Goal: Information Seeking & Learning: Find specific page/section

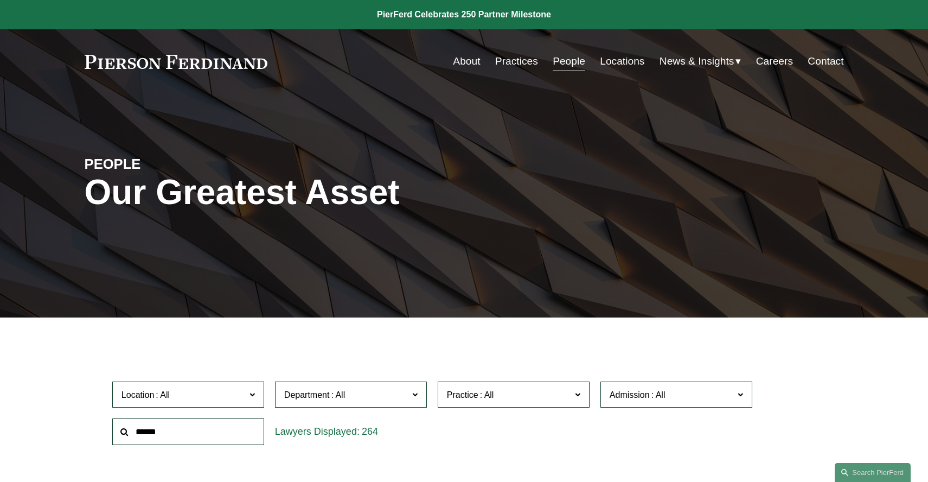
scroll to position [195, 0]
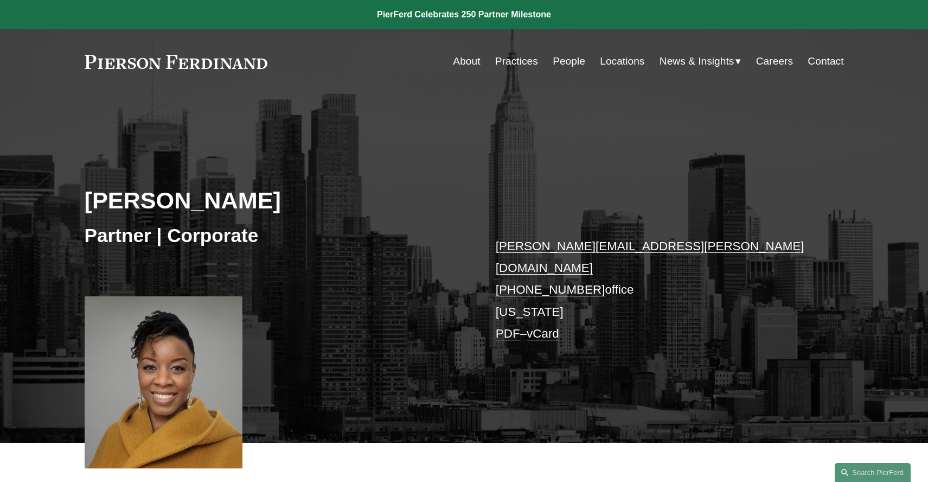
click at [562, 62] on link "People" at bounding box center [569, 61] width 33 height 21
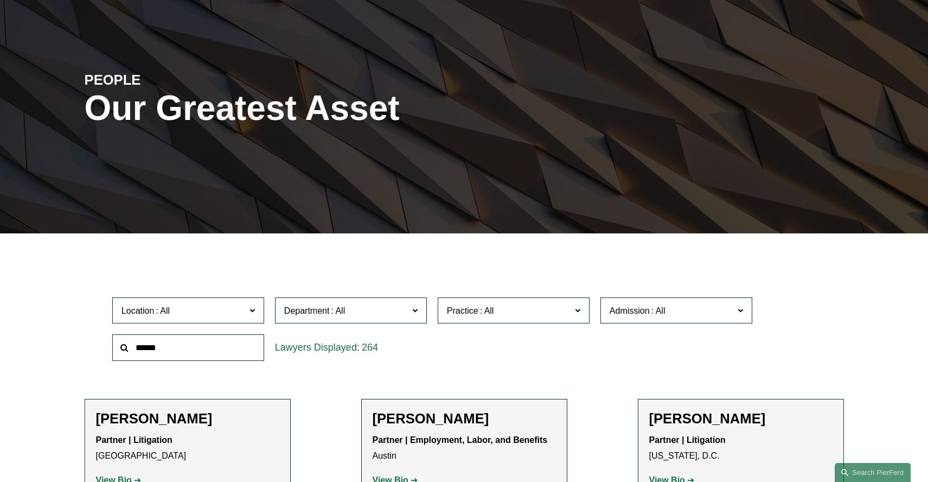
scroll to position [181, 0]
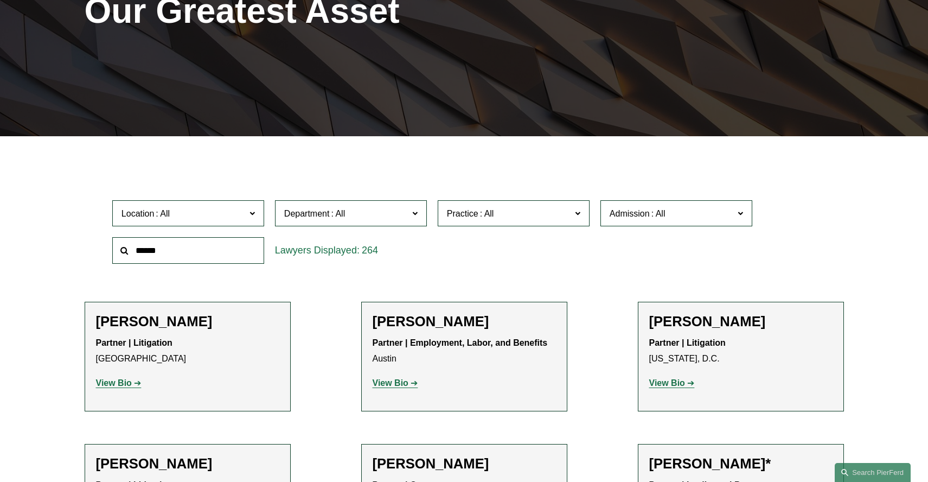
click at [180, 247] on input "text" at bounding box center [188, 250] width 152 height 27
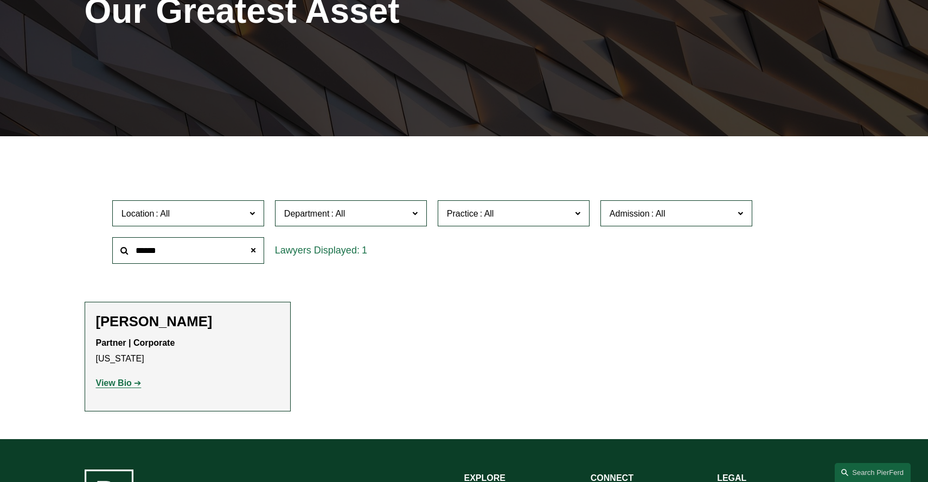
type input "******"
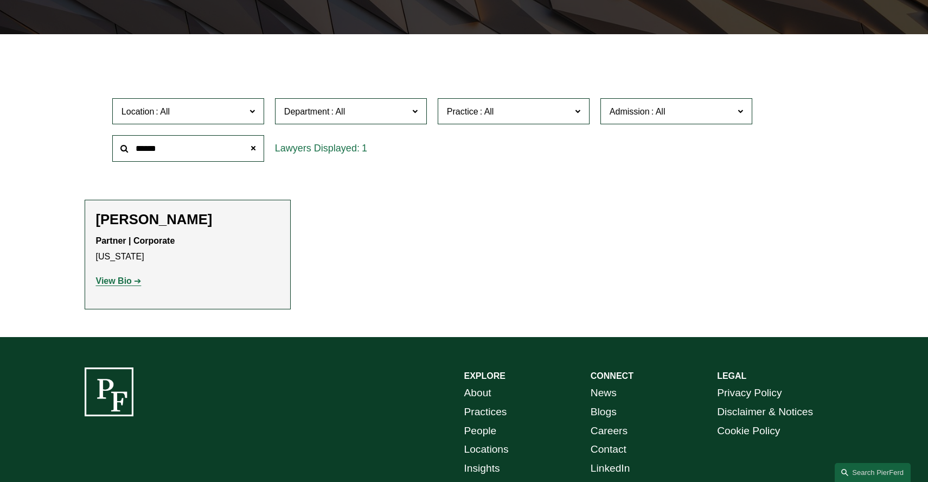
scroll to position [350, 0]
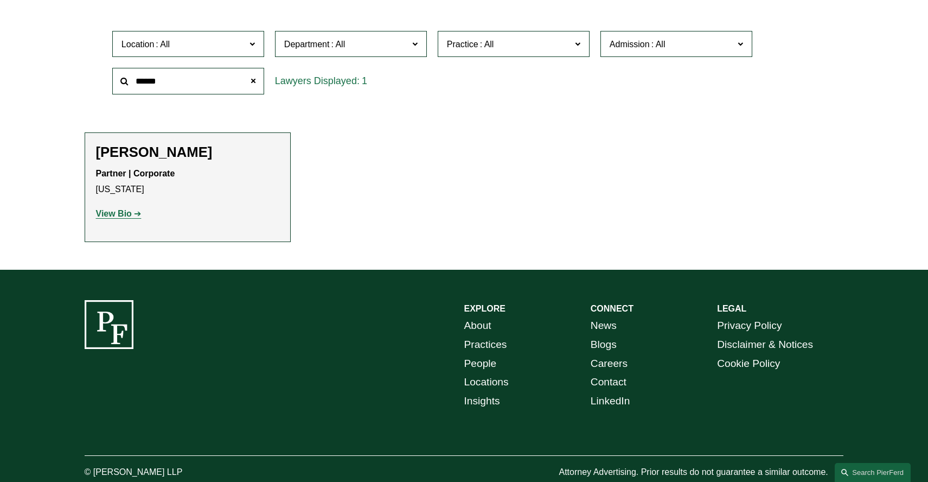
click at [120, 213] on strong "View Bio" at bounding box center [114, 213] width 36 height 9
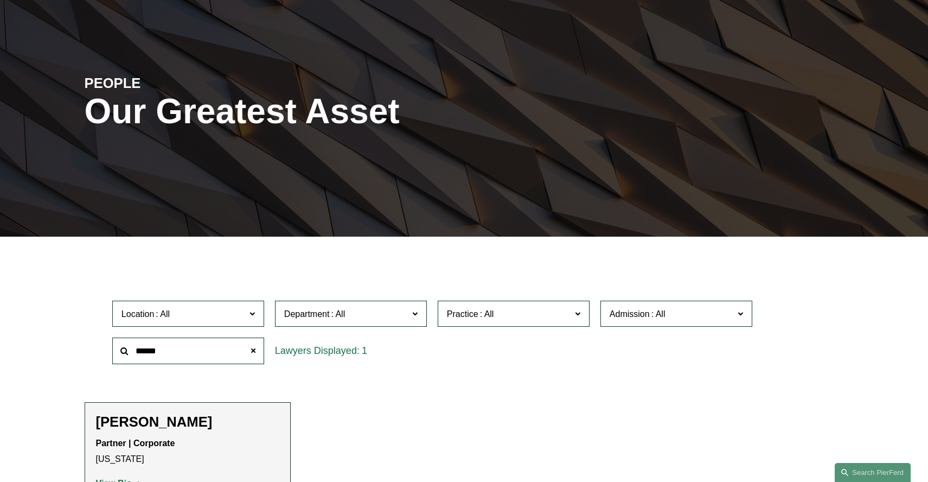
scroll to position [0, 0]
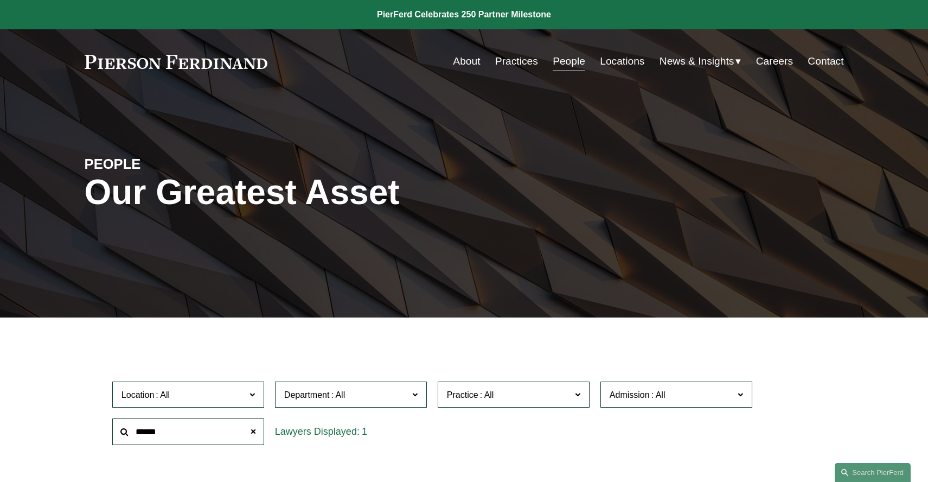
click at [567, 61] on link "People" at bounding box center [569, 61] width 33 height 21
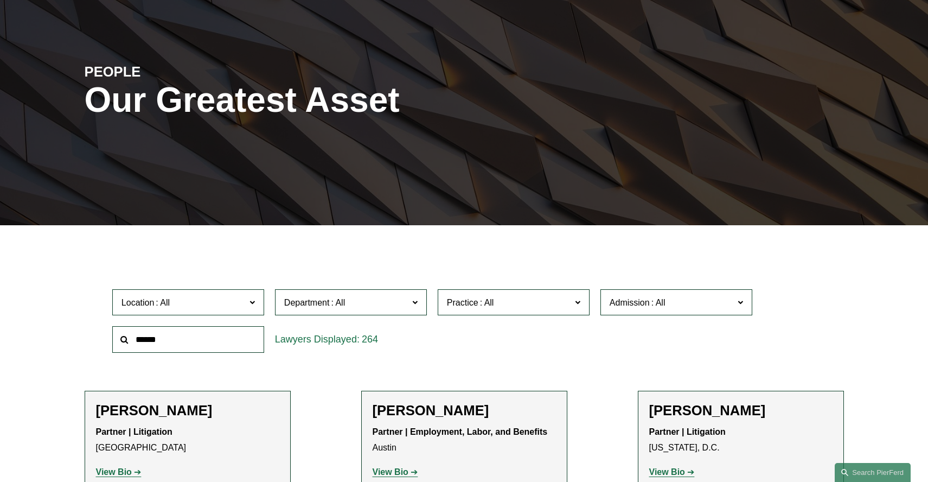
scroll to position [183, 0]
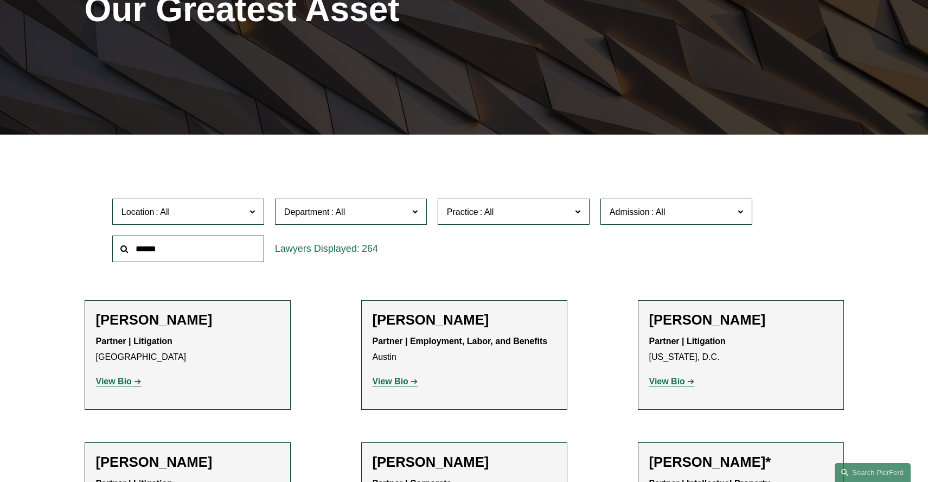
click at [182, 245] on input "text" at bounding box center [188, 248] width 152 height 27
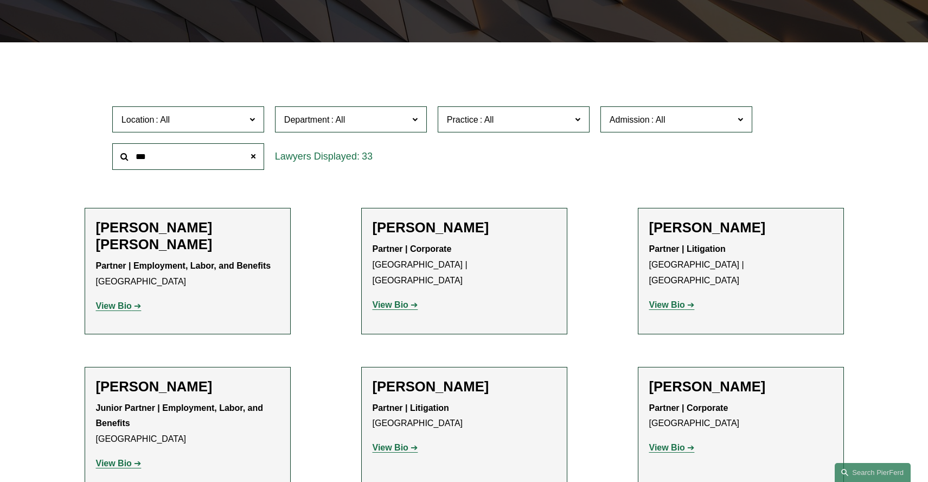
scroll to position [374, 0]
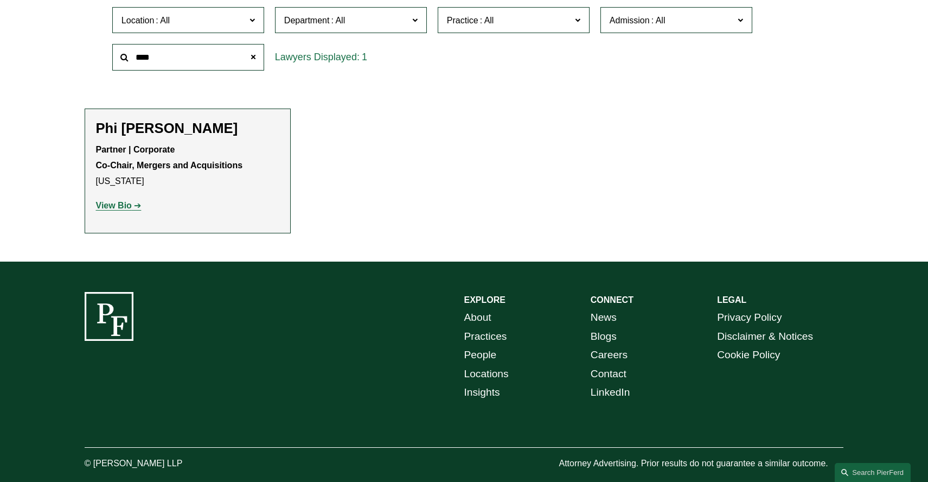
type input "***"
click at [129, 204] on strong "View Bio" at bounding box center [114, 205] width 36 height 9
